Goal: Information Seeking & Learning: Compare options

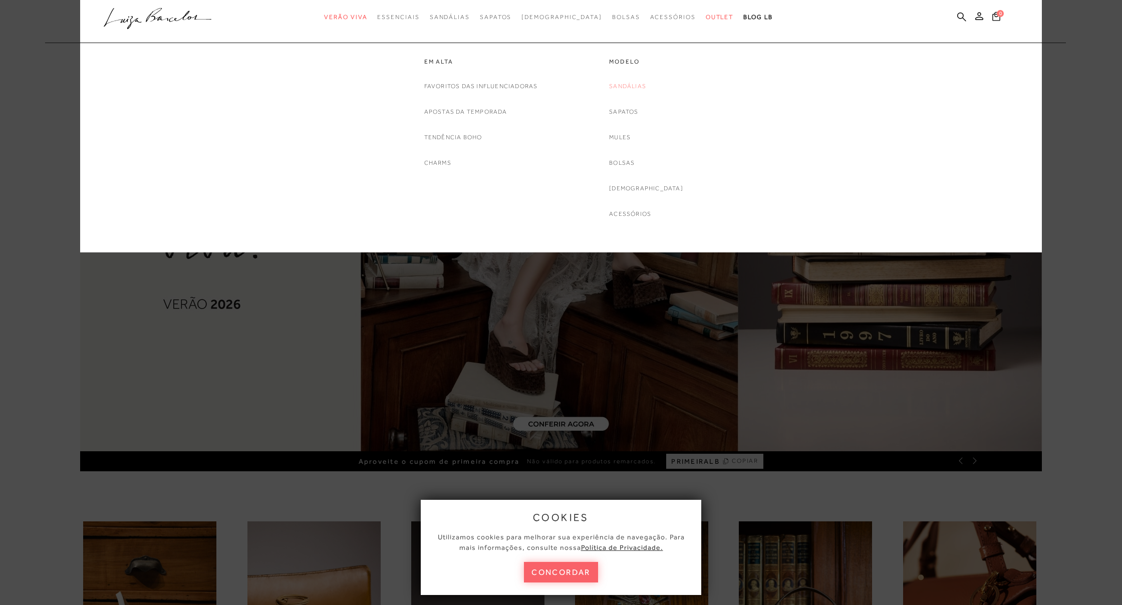
drag, startPoint x: 0, startPoint y: 0, endPoint x: 644, endPoint y: 86, distance: 650.1
click at [644, 86] on link "Sandálias" at bounding box center [627, 86] width 37 height 11
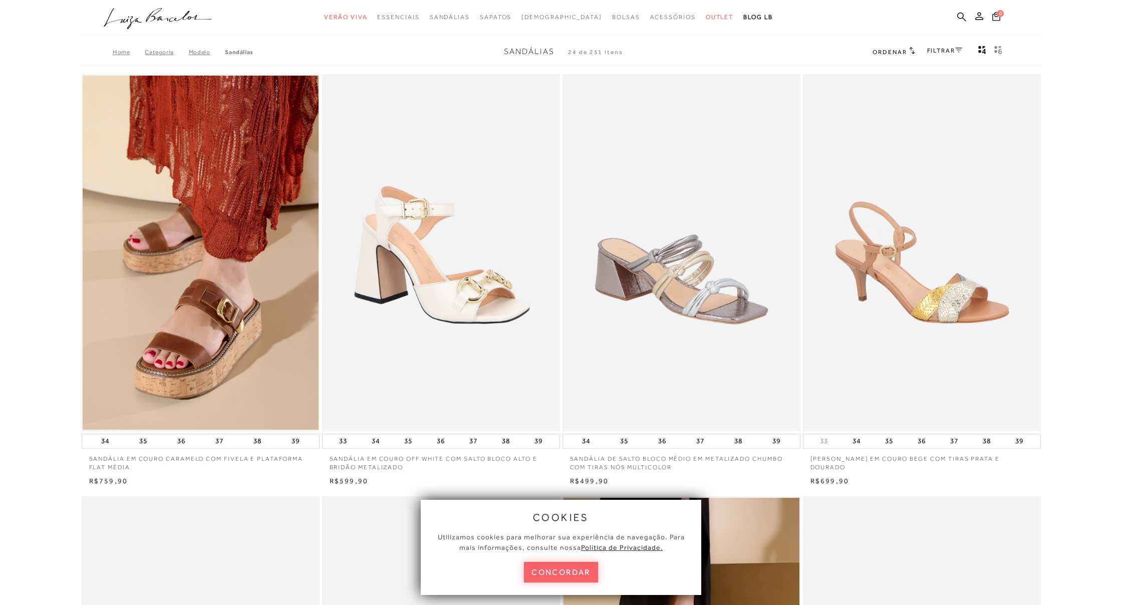
drag, startPoint x: 550, startPoint y: 573, endPoint x: 544, endPoint y: 569, distance: 6.8
click at [550, 573] on button "concordar" at bounding box center [561, 572] width 74 height 21
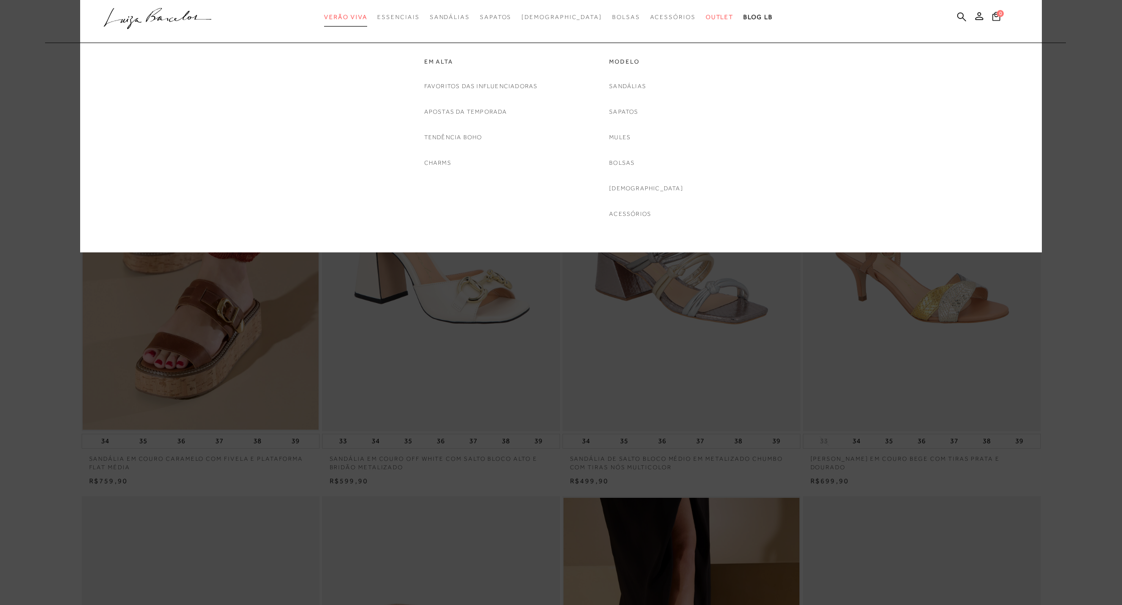
click at [367, 20] on span "Verão Viva" at bounding box center [345, 17] width 43 height 7
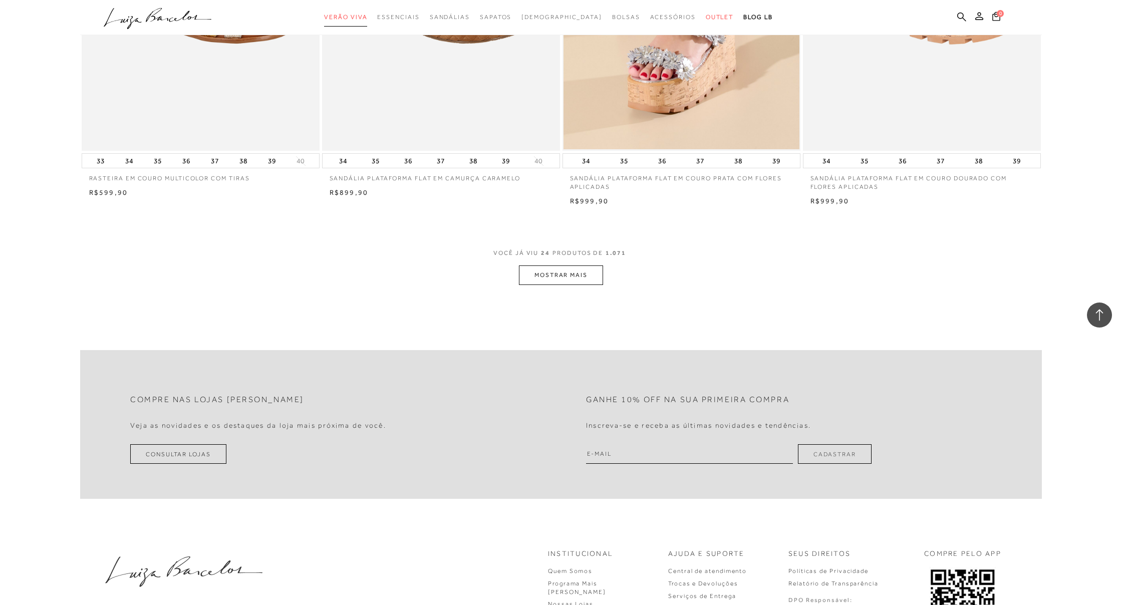
scroll to position [2389, 0]
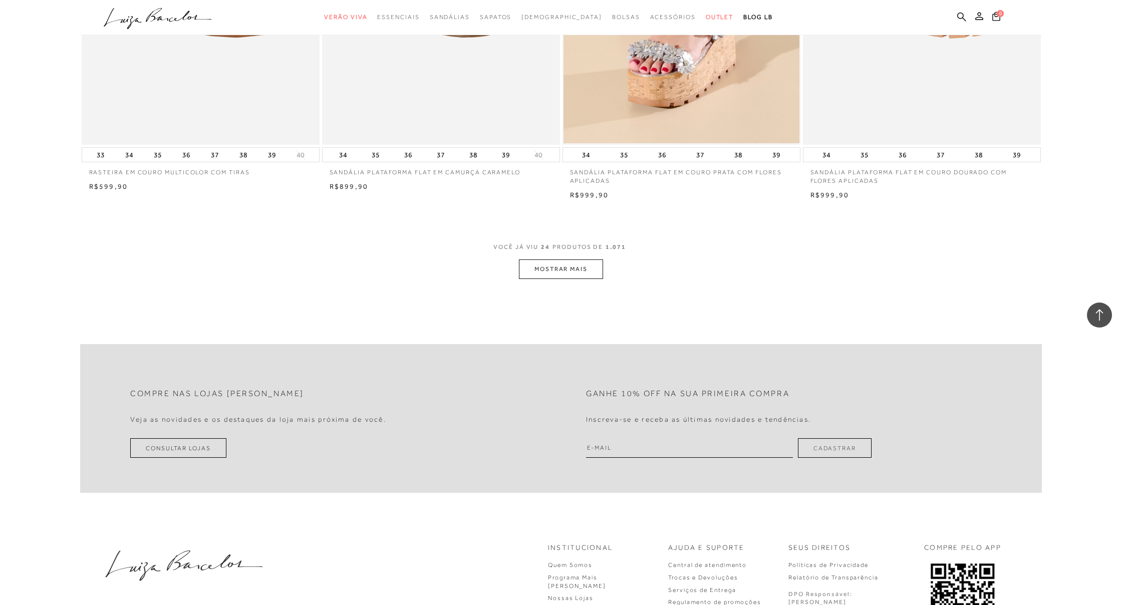
click at [553, 262] on button "MOSTRAR MAIS" at bounding box center [561, 270] width 84 height 20
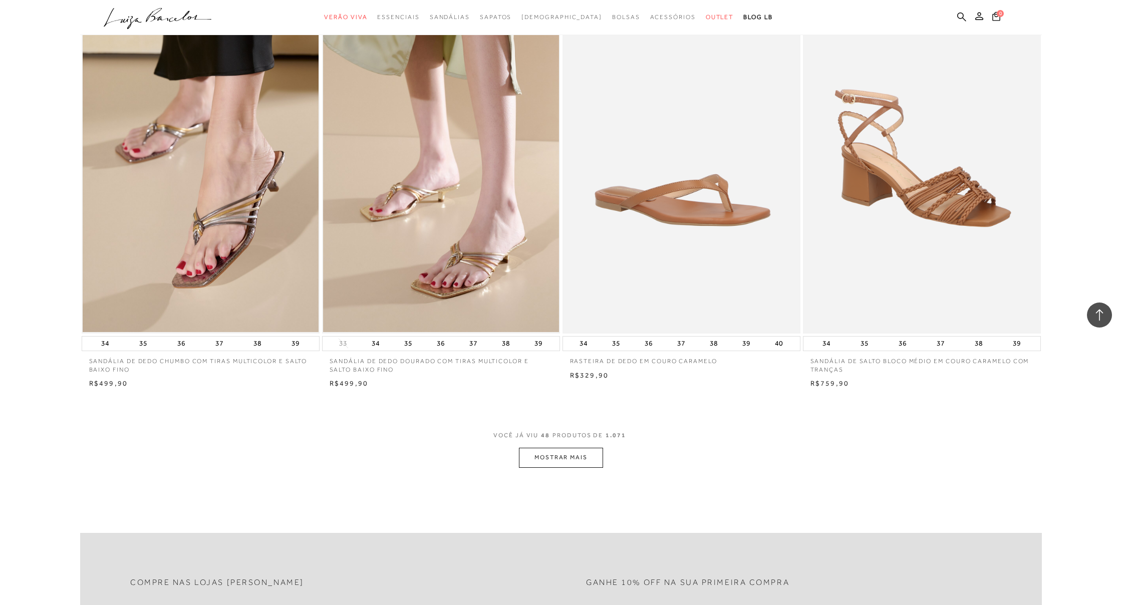
scroll to position [4727, 0]
click at [579, 447] on button "MOSTRAR MAIS" at bounding box center [561, 457] width 84 height 20
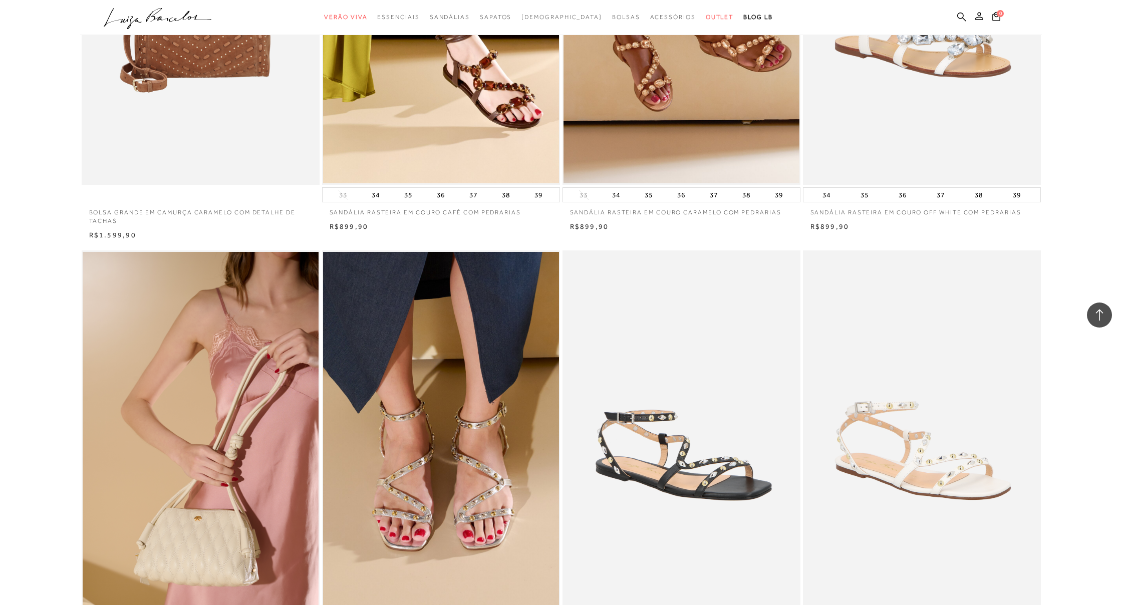
scroll to position [5262, 0]
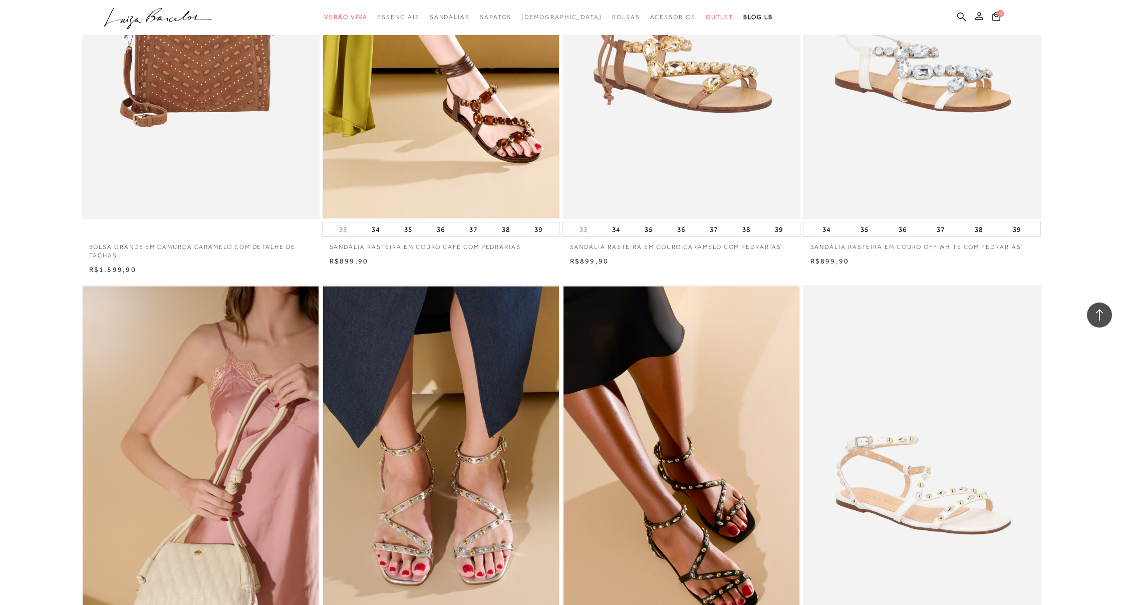
click at [685, 183] on img at bounding box center [682, 41] width 237 height 357
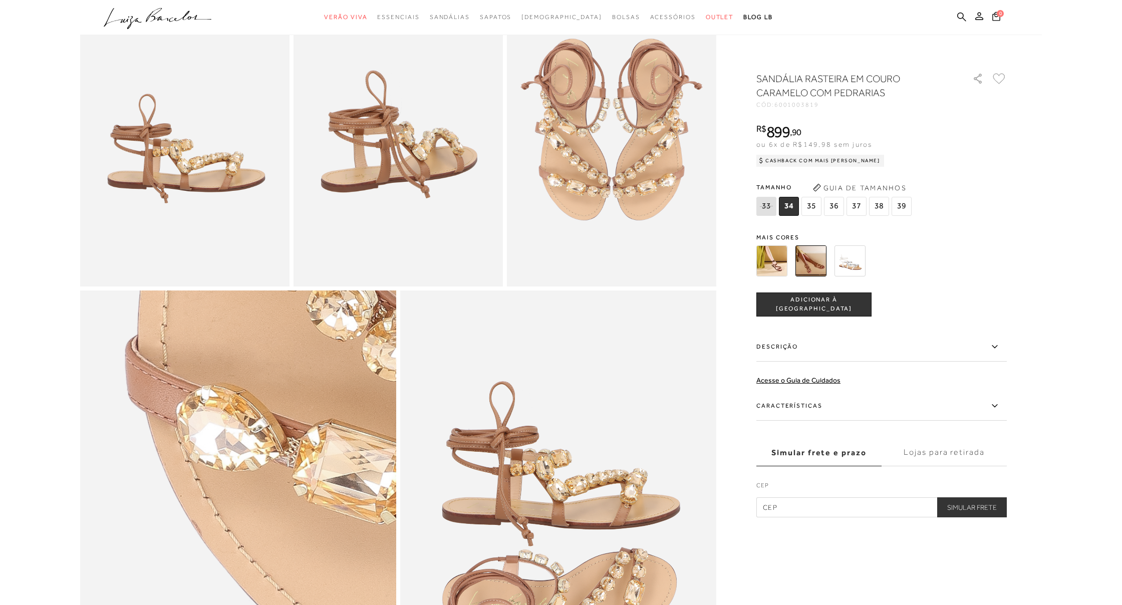
scroll to position [571, 0]
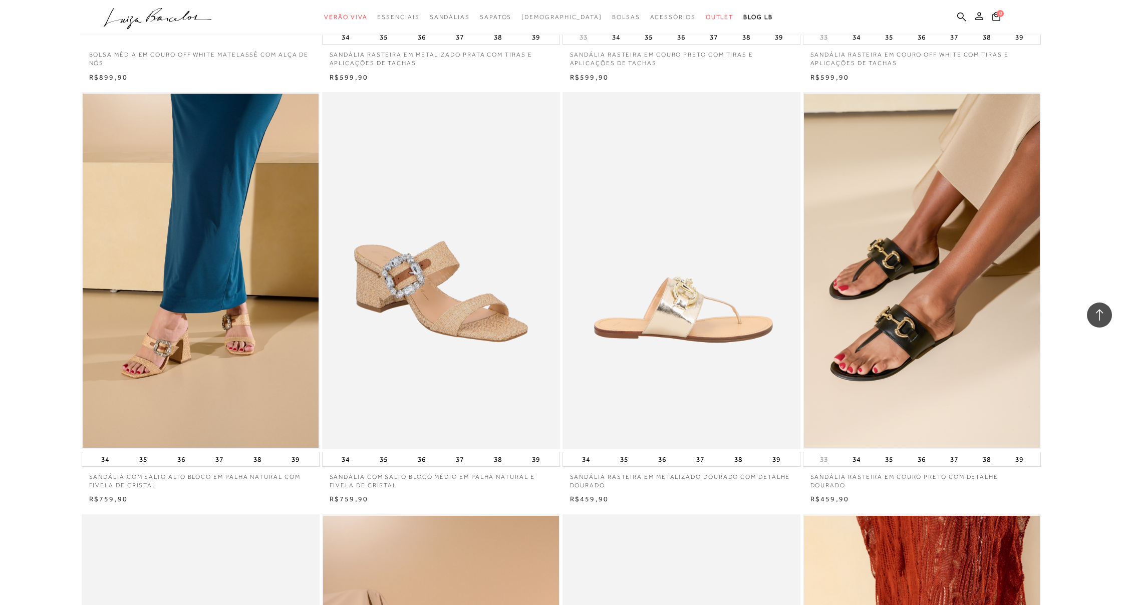
scroll to position [5884, 0]
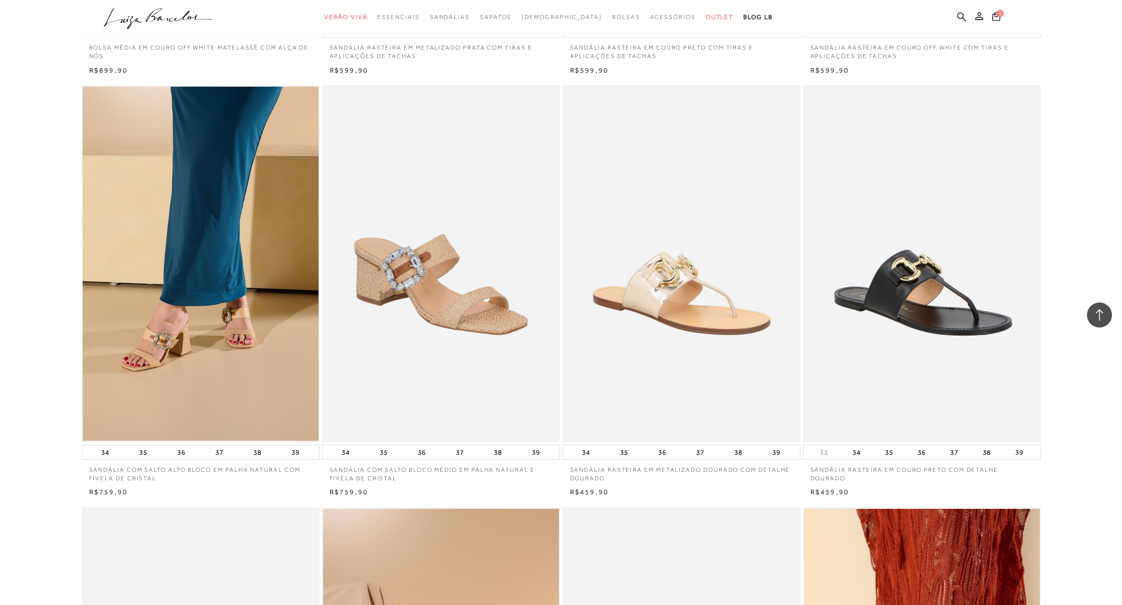
click at [885, 326] on img at bounding box center [922, 263] width 237 height 357
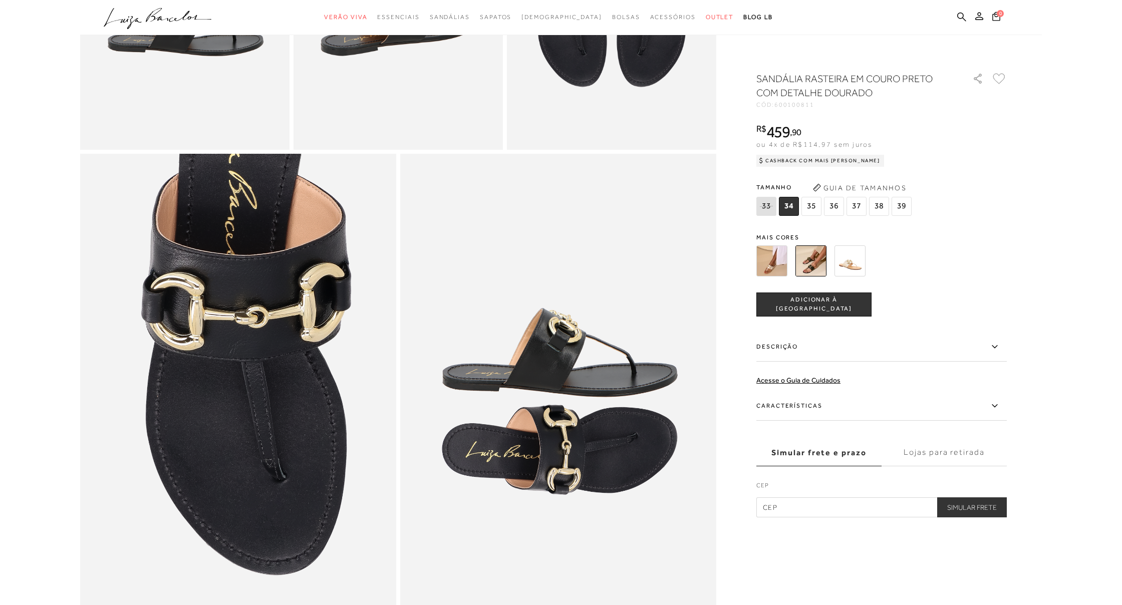
scroll to position [715, 0]
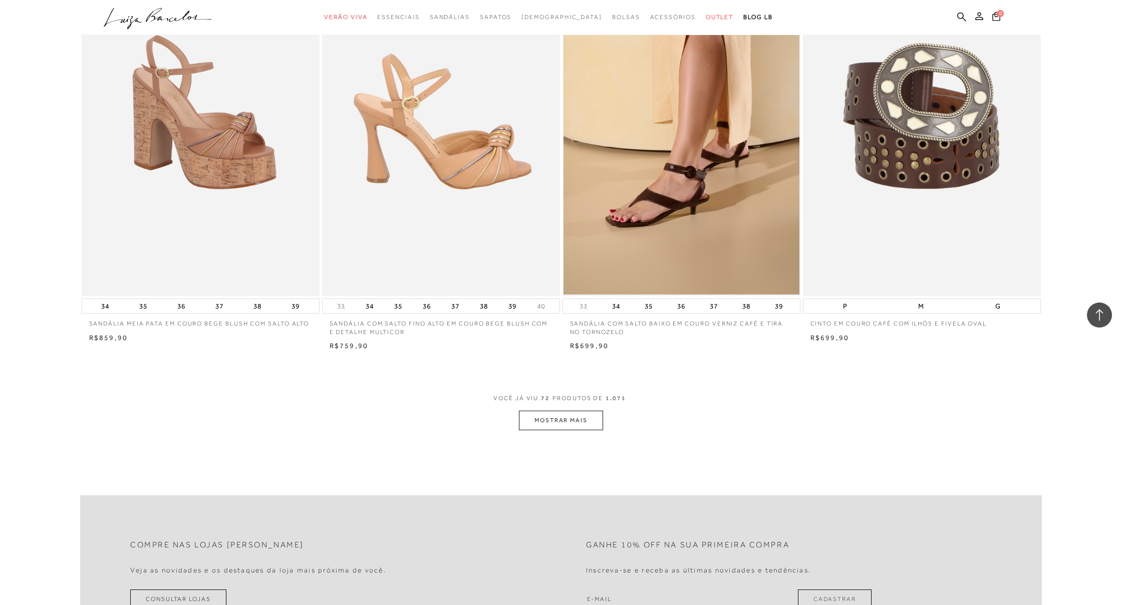
scroll to position [7298, 0]
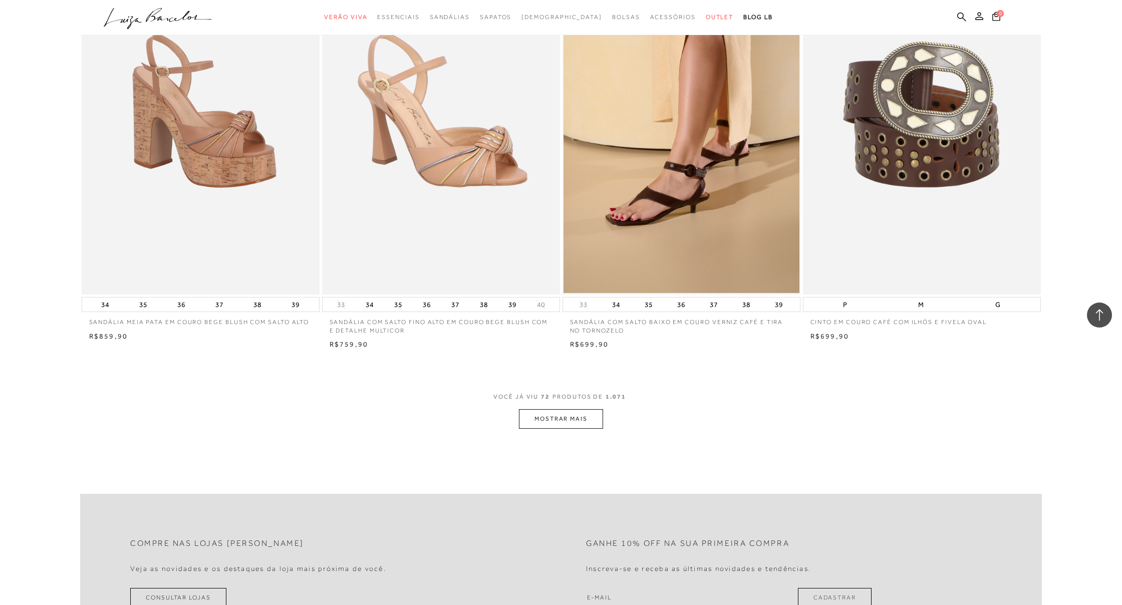
click at [574, 409] on button "MOSTRAR MAIS" at bounding box center [561, 419] width 84 height 20
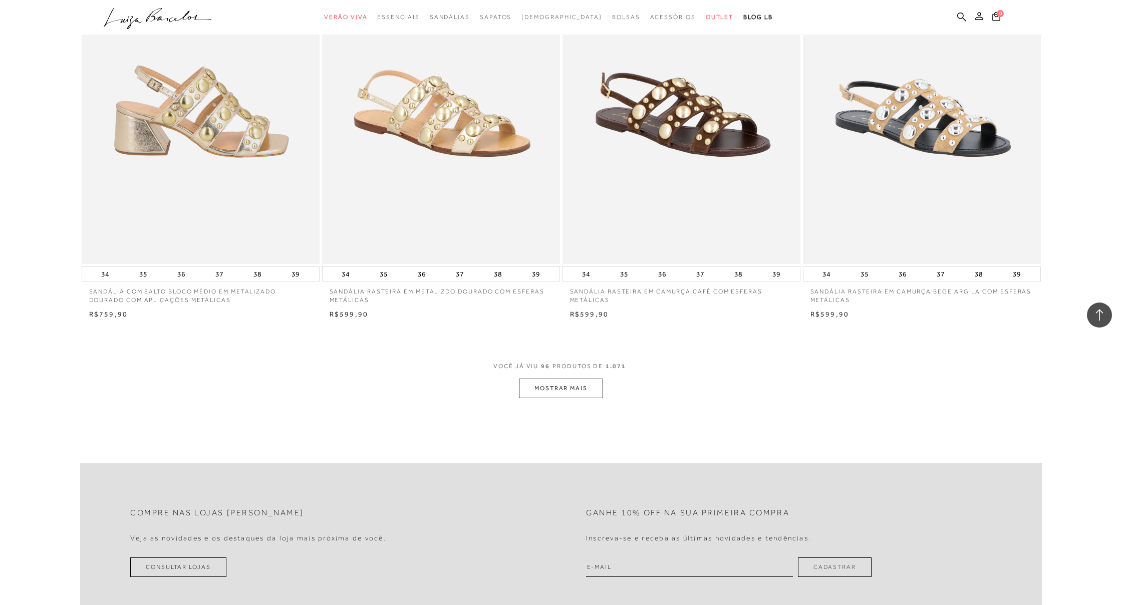
scroll to position [9868, 0]
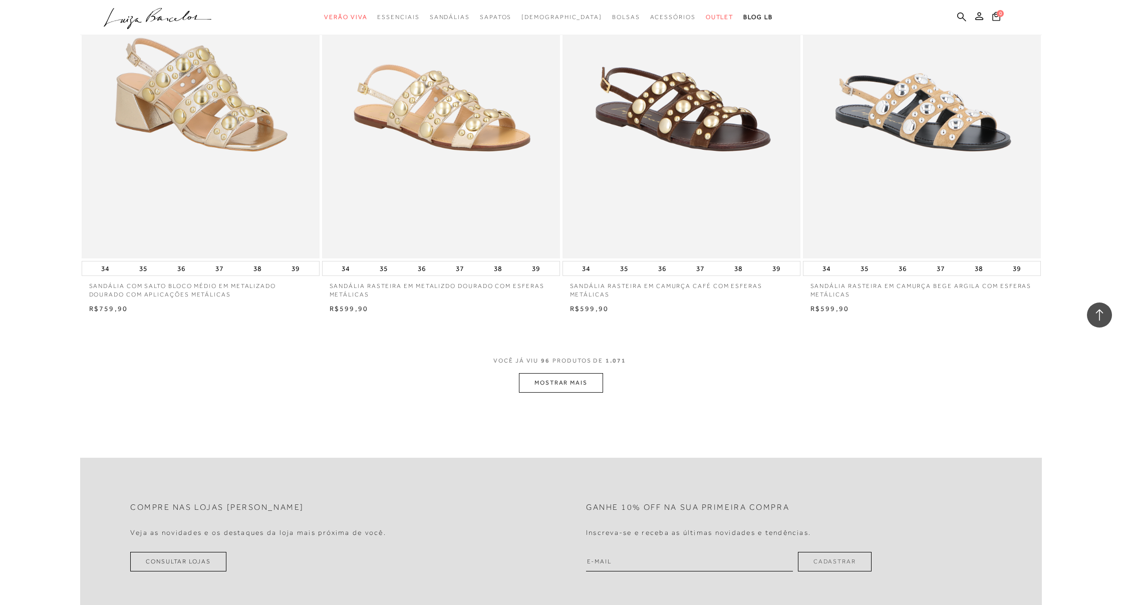
click at [540, 373] on button "MOSTRAR MAIS" at bounding box center [561, 383] width 84 height 20
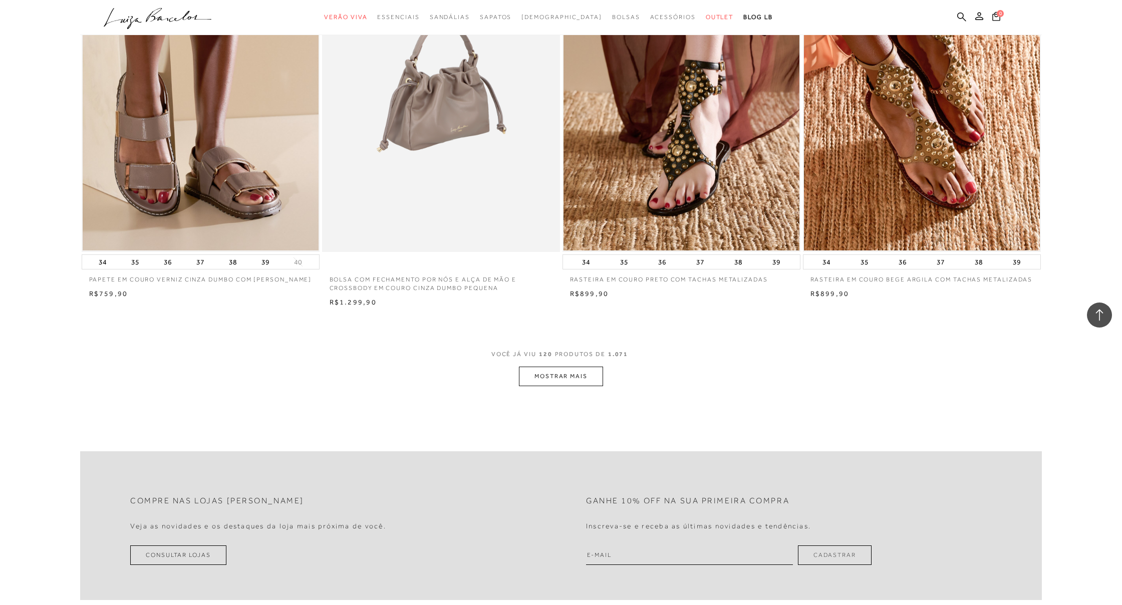
scroll to position [12414, 0]
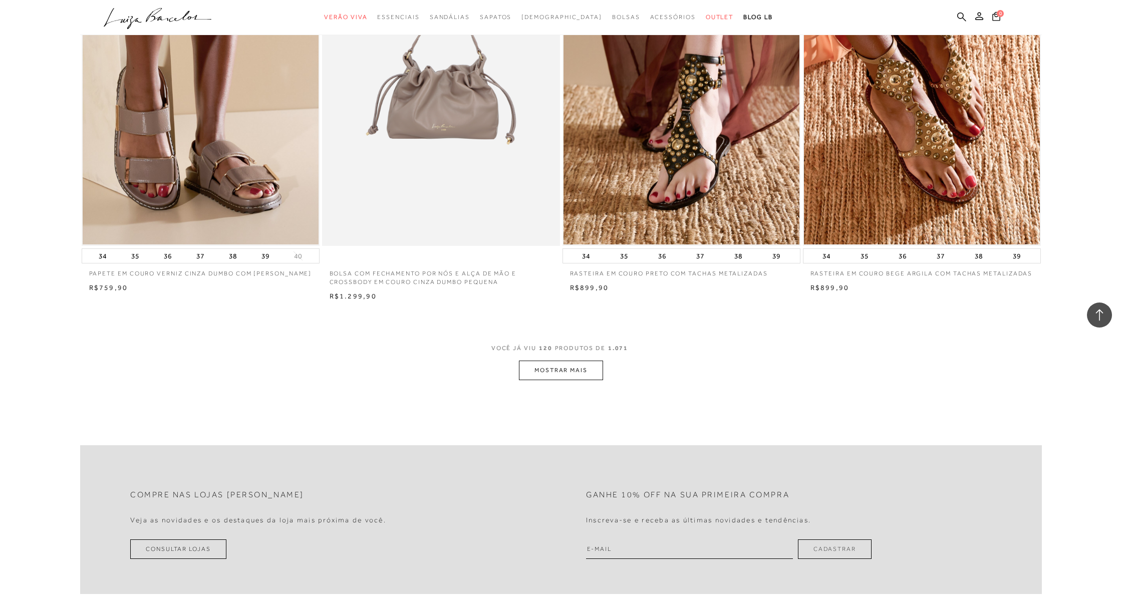
click at [535, 361] on button "MOSTRAR MAIS" at bounding box center [561, 371] width 84 height 20
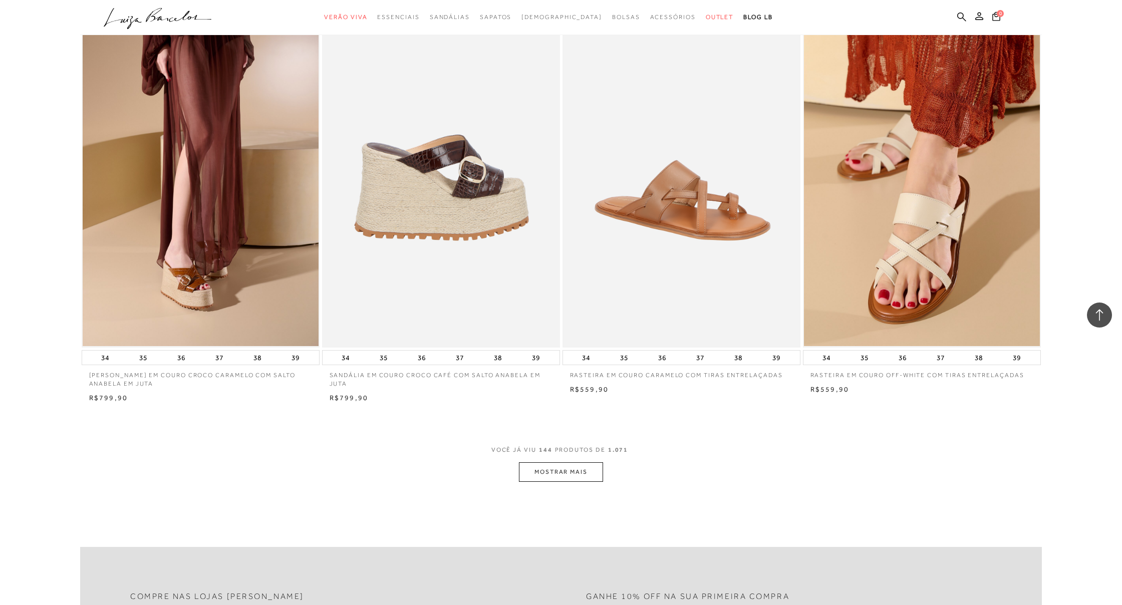
scroll to position [14852, 0]
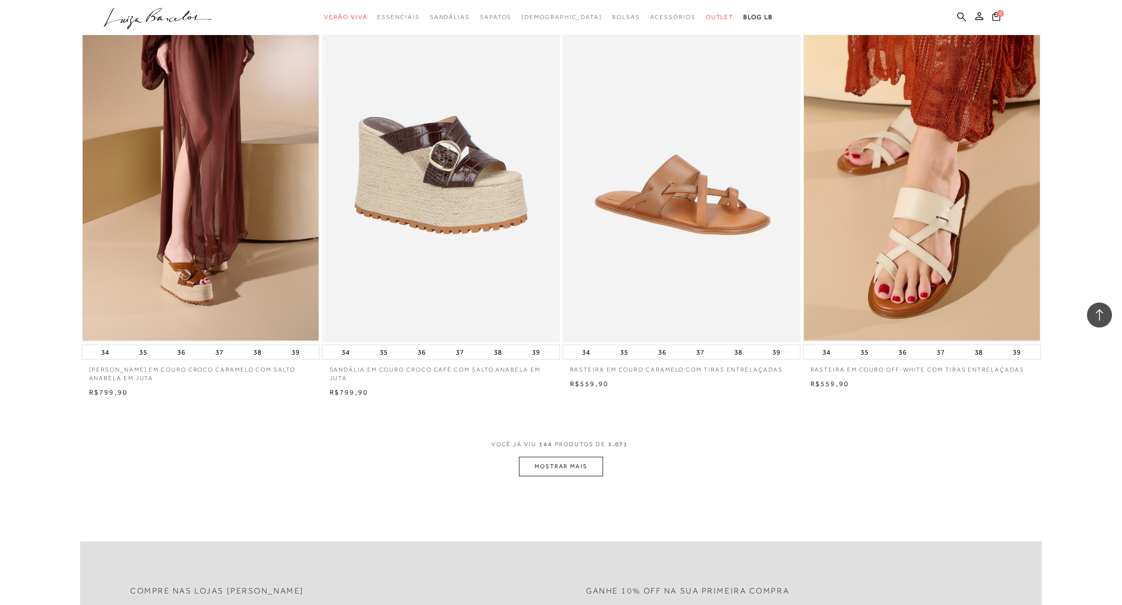
click at [580, 457] on button "MOSTRAR MAIS" at bounding box center [561, 467] width 84 height 20
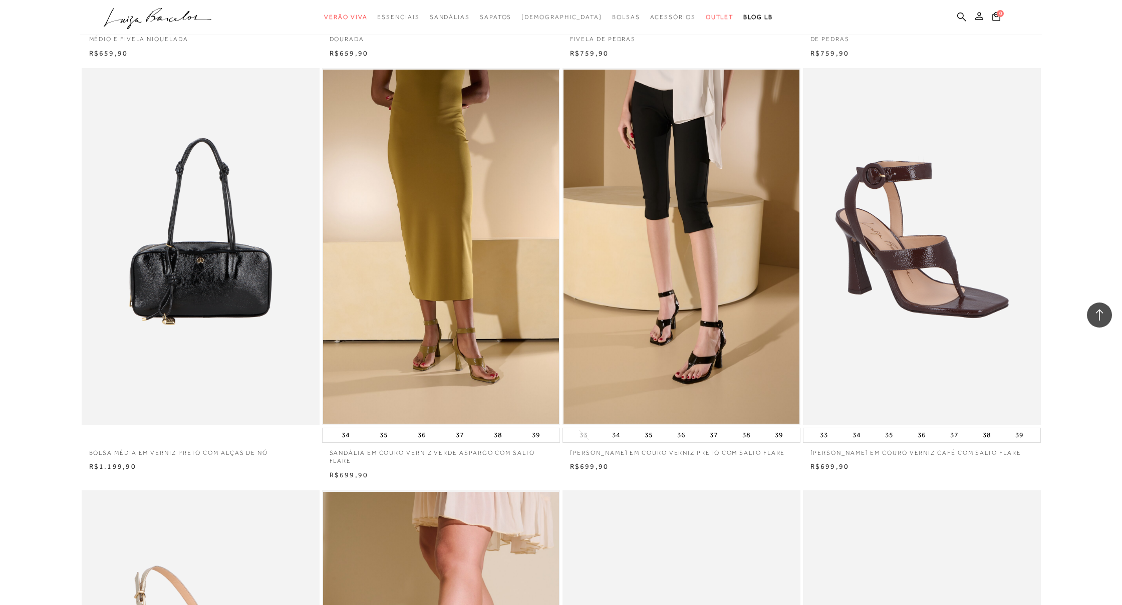
scroll to position [15611, 0]
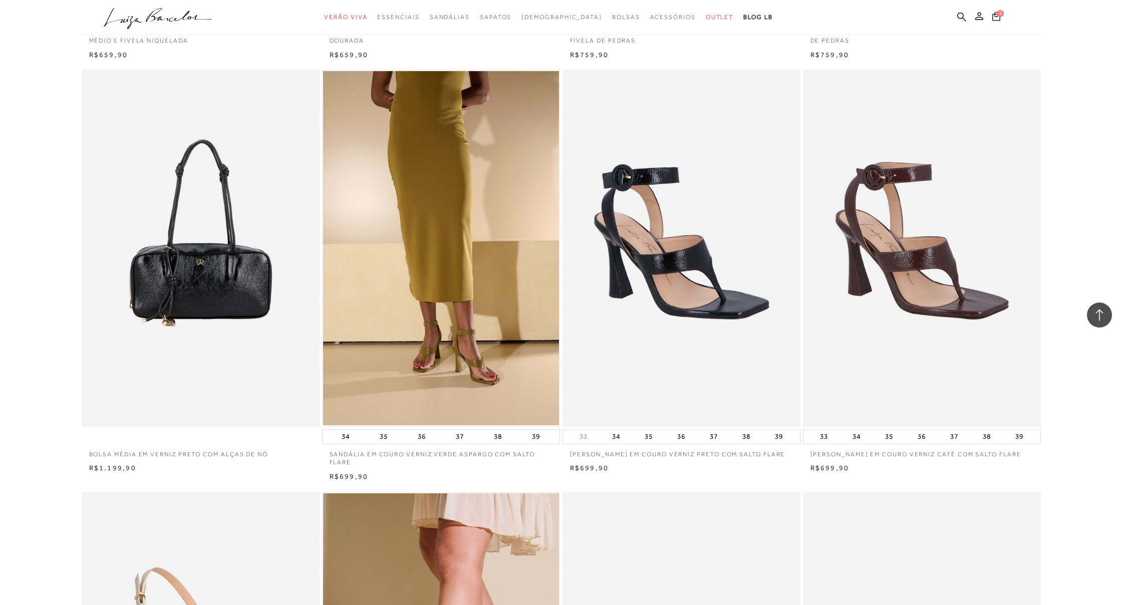
click at [704, 315] on img at bounding box center [682, 248] width 237 height 357
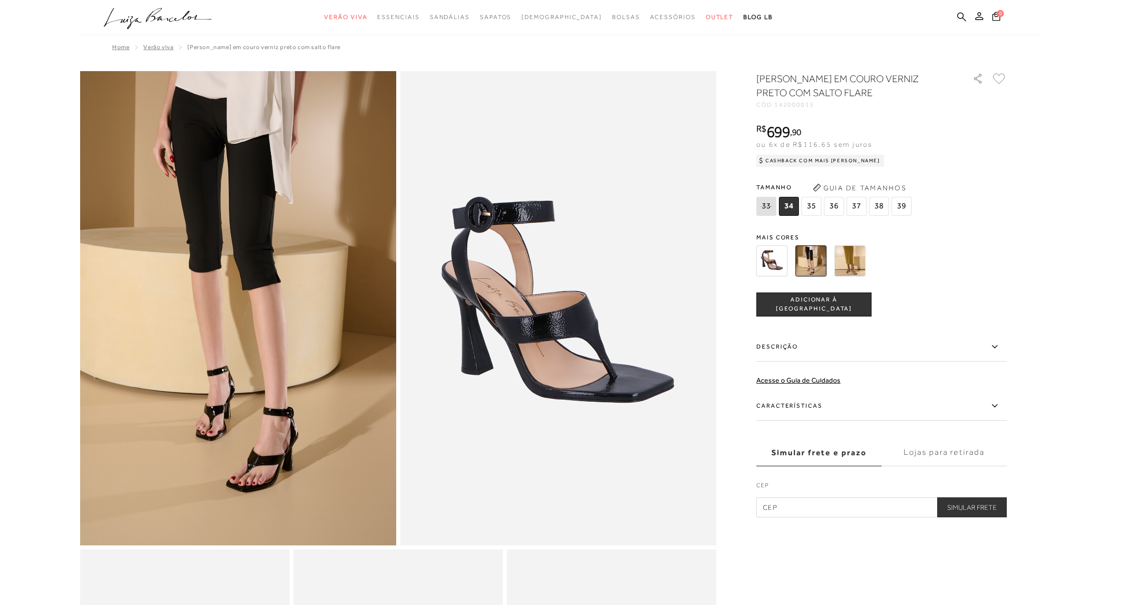
click at [767, 348] on label "Descrição" at bounding box center [882, 347] width 251 height 29
click at [0, 0] on input "Descrição" at bounding box center [0, 0] width 0 height 0
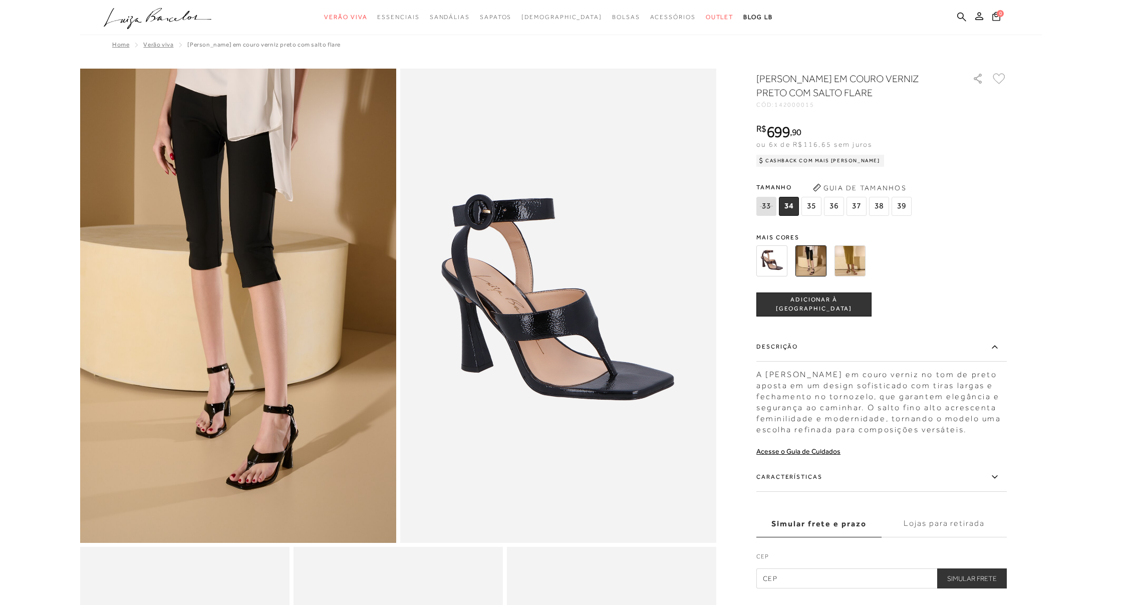
scroll to position [3, 0]
click at [996, 477] on icon at bounding box center [995, 477] width 12 height 13
click at [0, 0] on input "Características" at bounding box center [0, 0] width 0 height 0
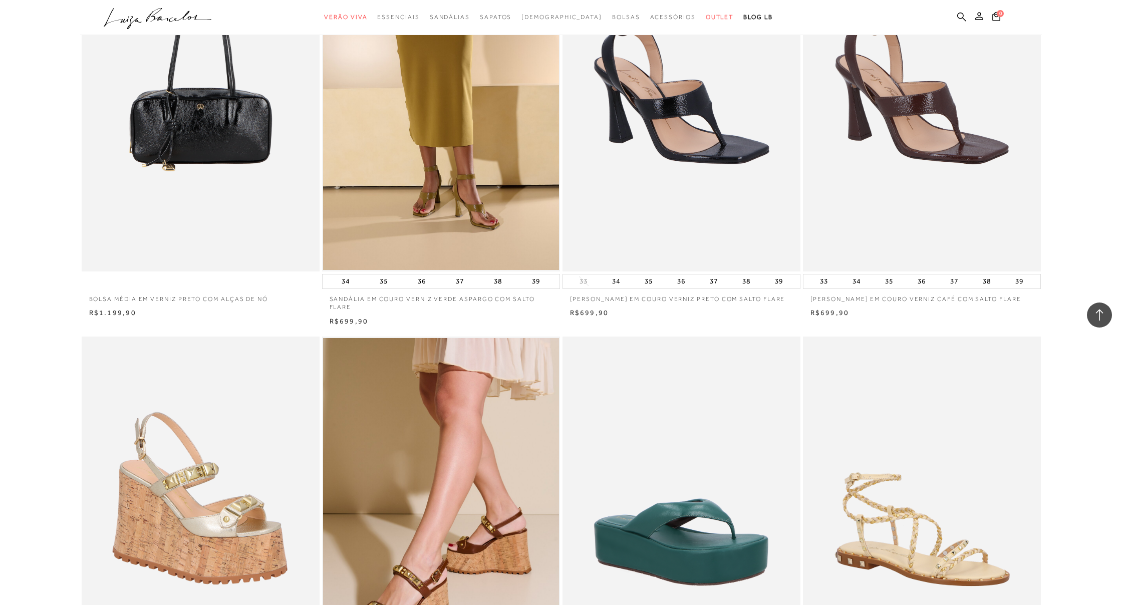
scroll to position [15776, 0]
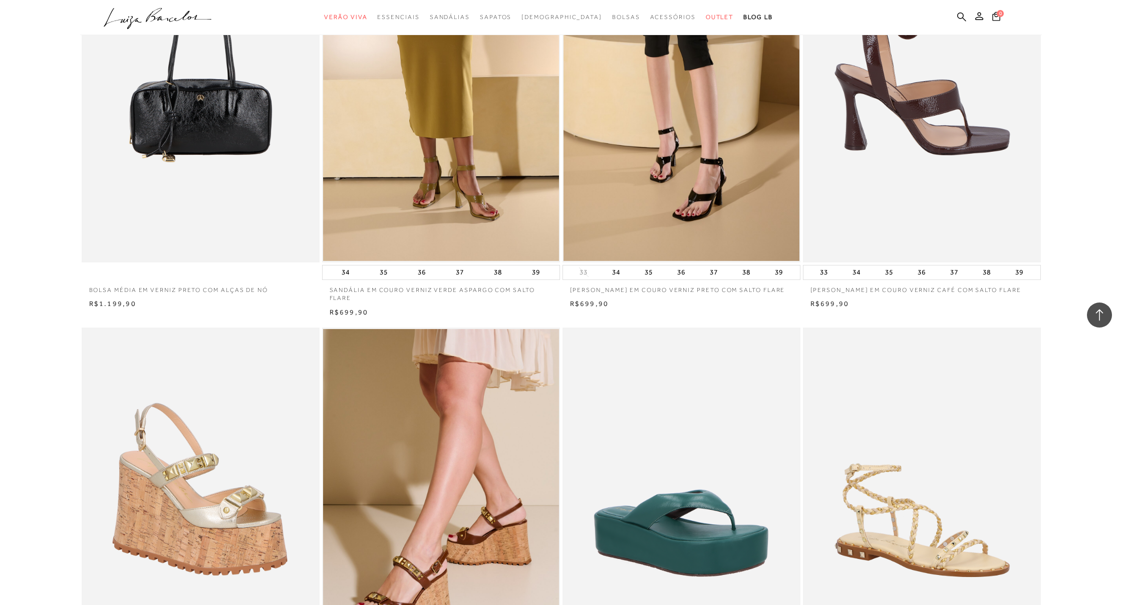
click at [891, 160] on img at bounding box center [922, 83] width 237 height 357
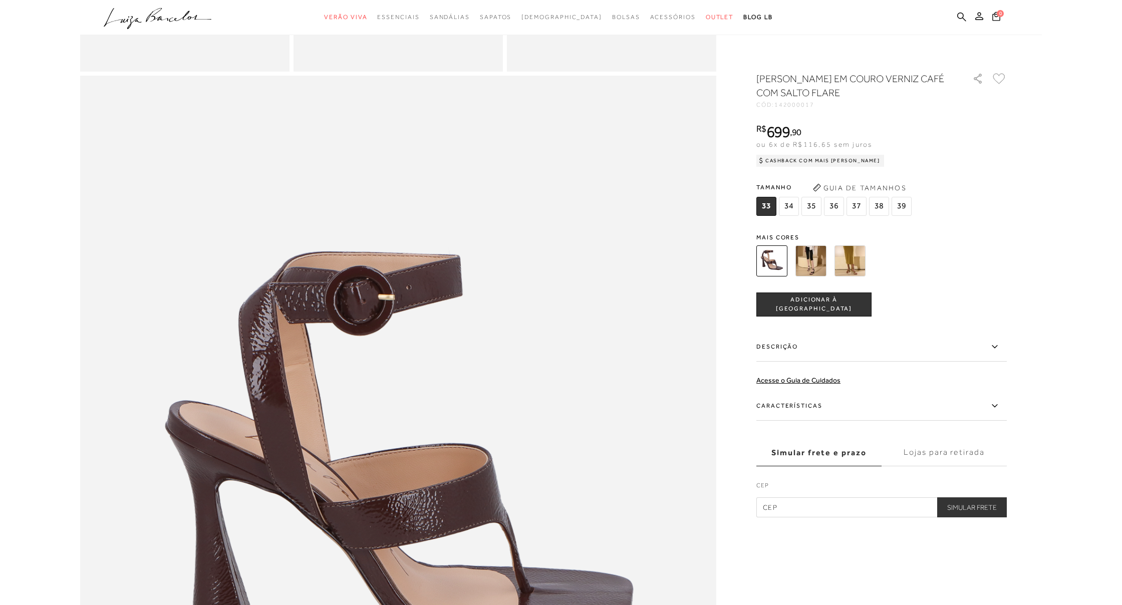
scroll to position [790, 0]
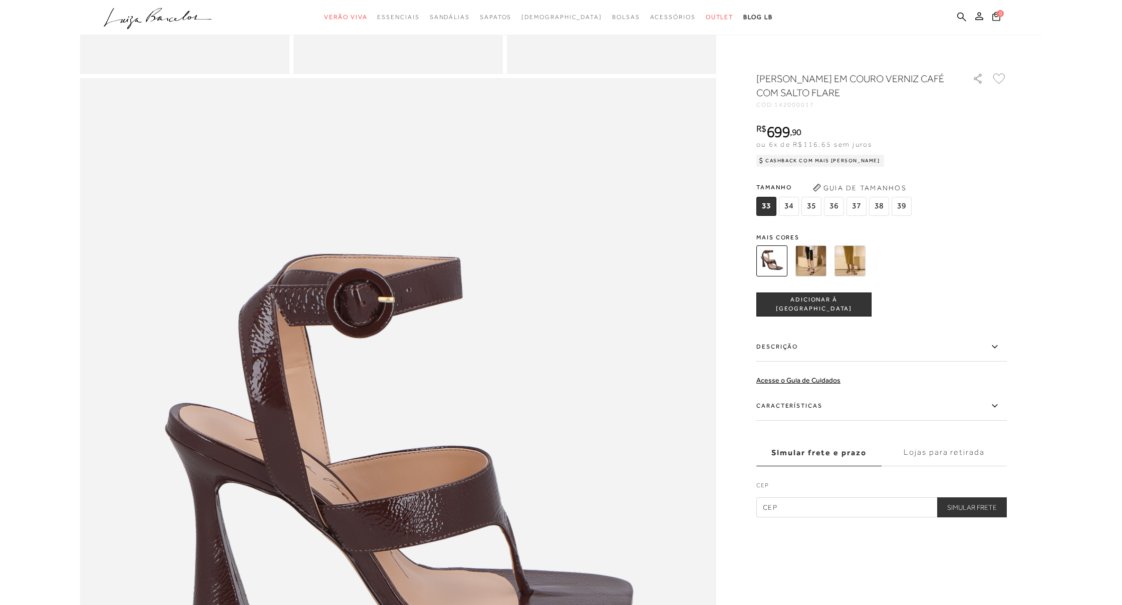
scroll to position [2283, 0]
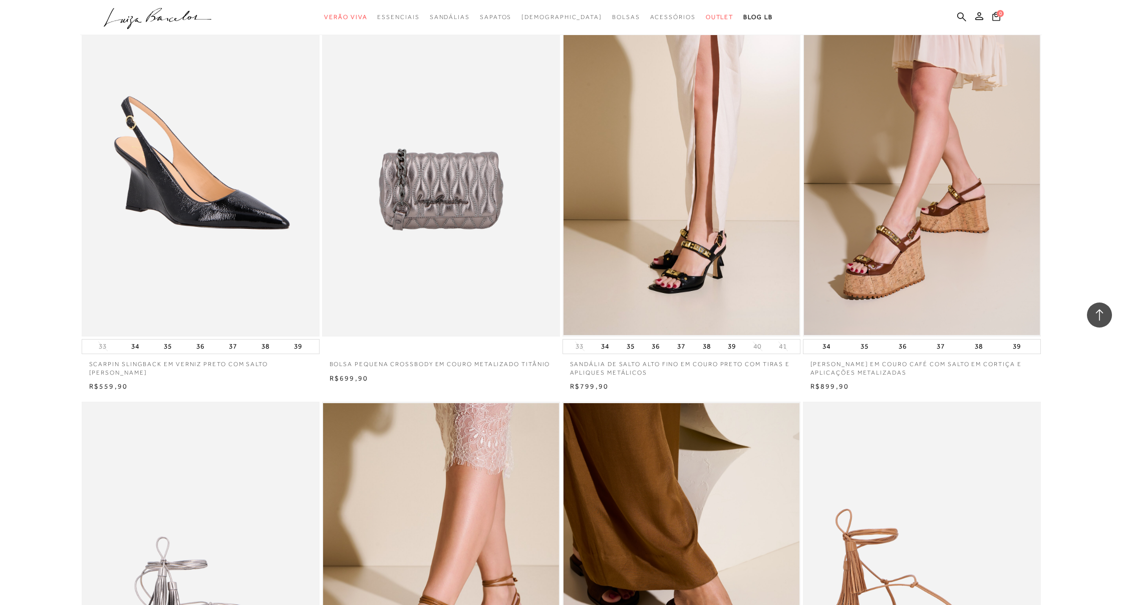
scroll to position [16946, 0]
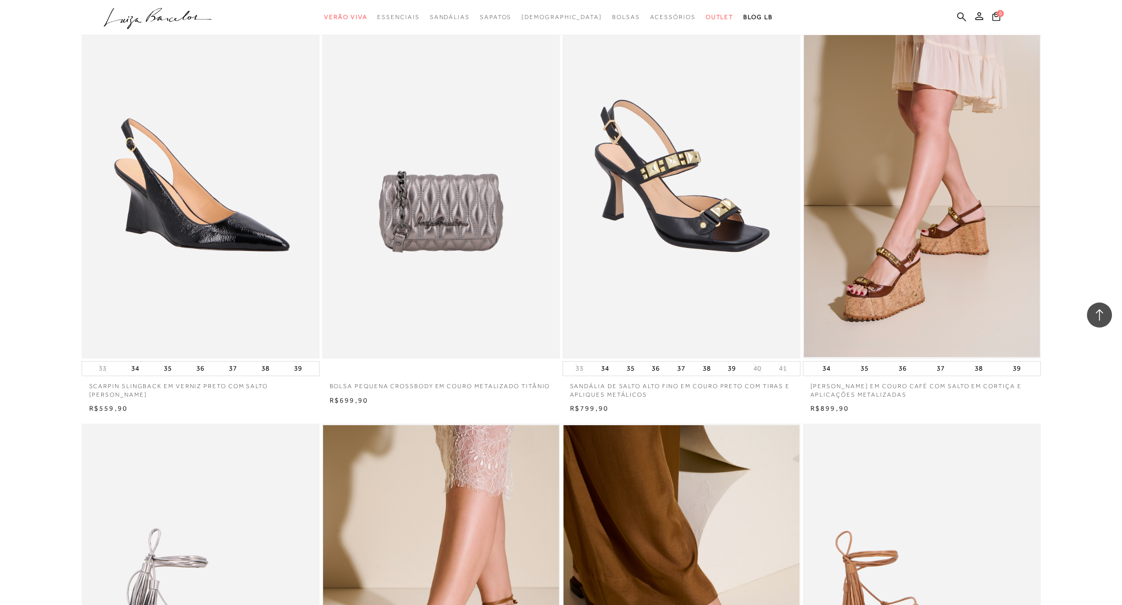
click at [656, 154] on img at bounding box center [682, 180] width 237 height 357
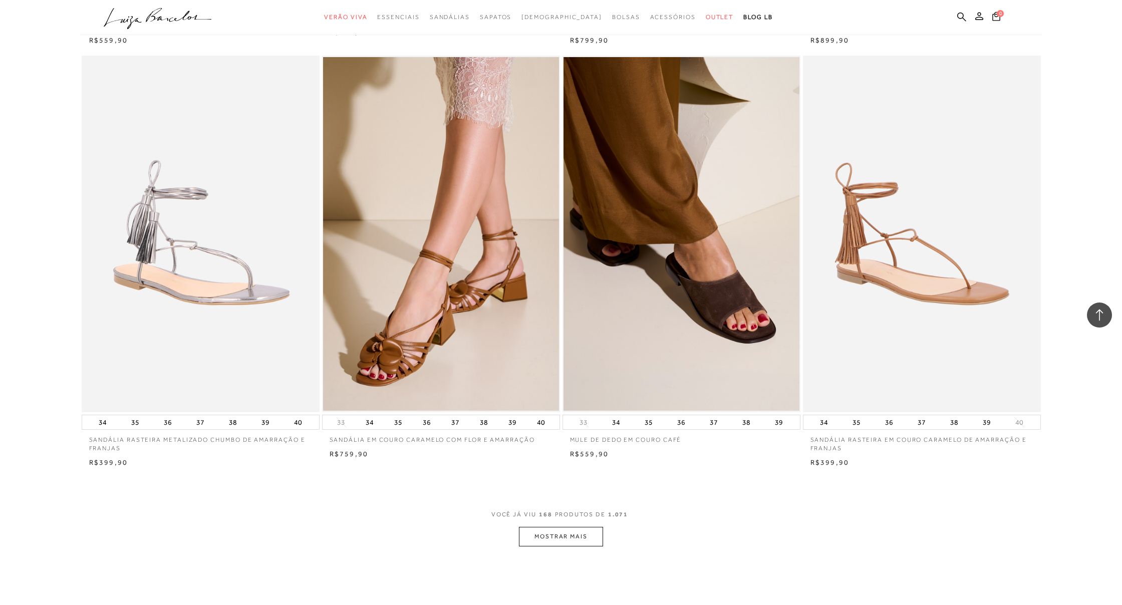
scroll to position [17390, 0]
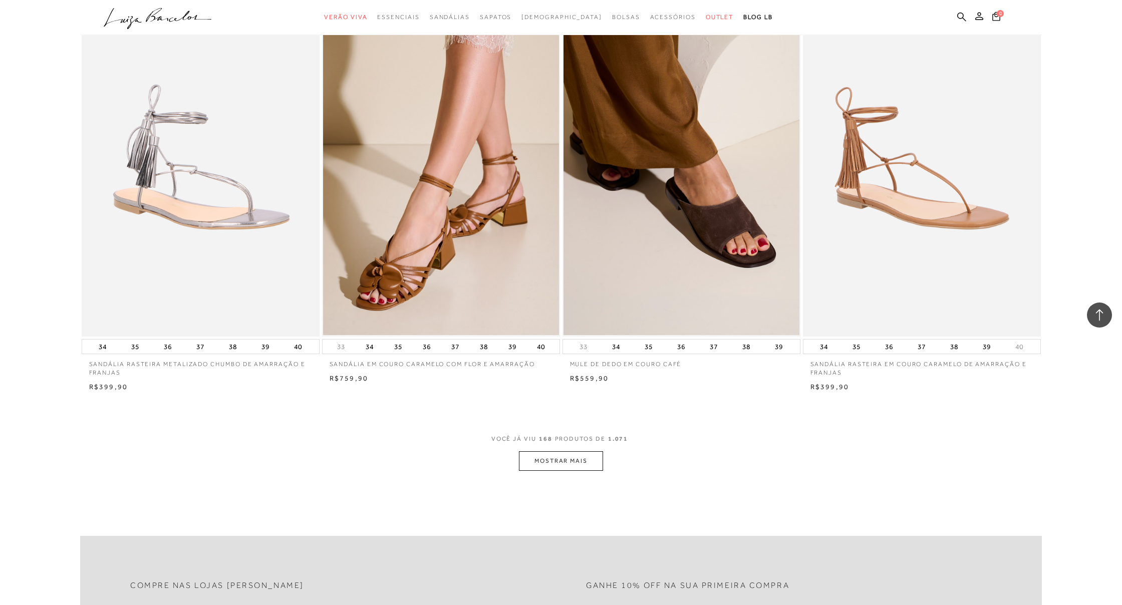
click at [535, 451] on button "MOSTRAR MAIS" at bounding box center [561, 461] width 84 height 20
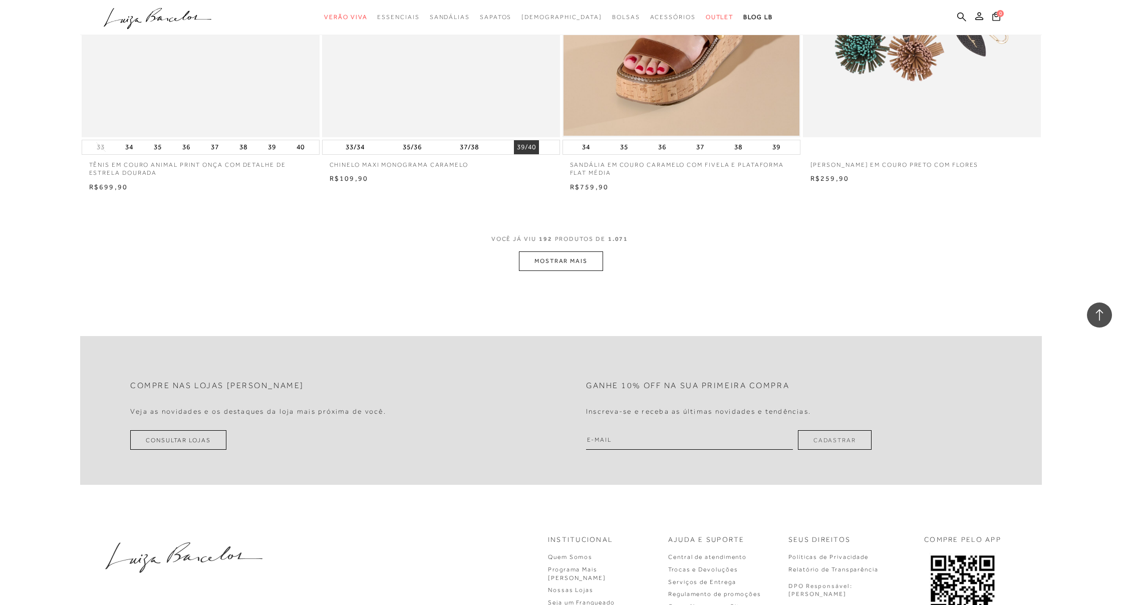
scroll to position [20164, 0]
